Goal: Check status: Check status

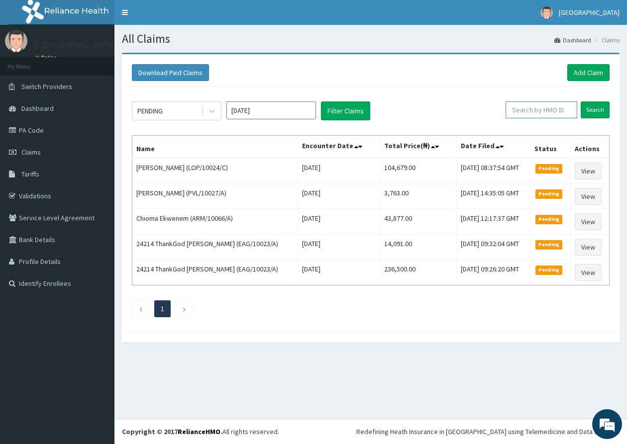
drag, startPoint x: 554, startPoint y: 104, endPoint x: 554, endPoint y: 114, distance: 10.0
click at [554, 110] on input "text" at bounding box center [542, 110] width 72 height 17
paste input "BIG/10035/A"
click at [597, 110] on input "Search" at bounding box center [595, 110] width 29 height 17
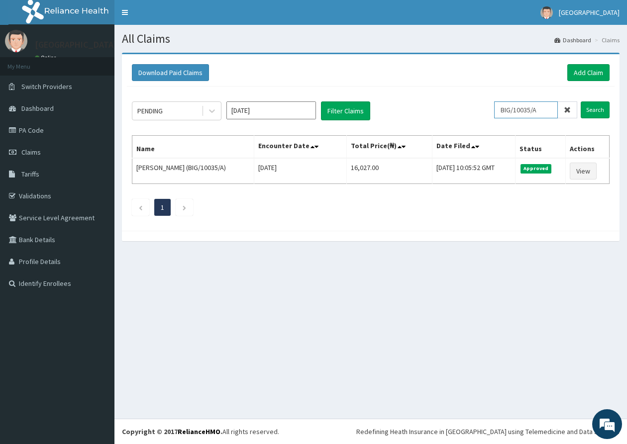
drag, startPoint x: 544, startPoint y: 111, endPoint x: 442, endPoint y: 107, distance: 102.6
click at [442, 107] on div "PENDING [DATE] Filter Claims BIG/10035/A Search" at bounding box center [371, 111] width 478 height 19
paste input "ANI/10008"
click at [594, 111] on input "Search" at bounding box center [595, 110] width 29 height 17
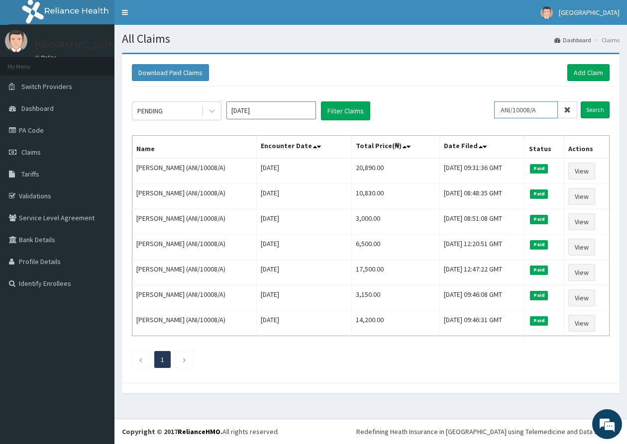
drag, startPoint x: 556, startPoint y: 114, endPoint x: 475, endPoint y: 104, distance: 81.2
click at [476, 104] on div "PENDING Aug 2025 Filter Claims ANI/10008/A Search" at bounding box center [371, 111] width 478 height 19
paste input "CLG/10043/D"
type input "CLG/10043/D"
click at [599, 108] on input "Search" at bounding box center [595, 110] width 29 height 17
